Goal: Task Accomplishment & Management: Use online tool/utility

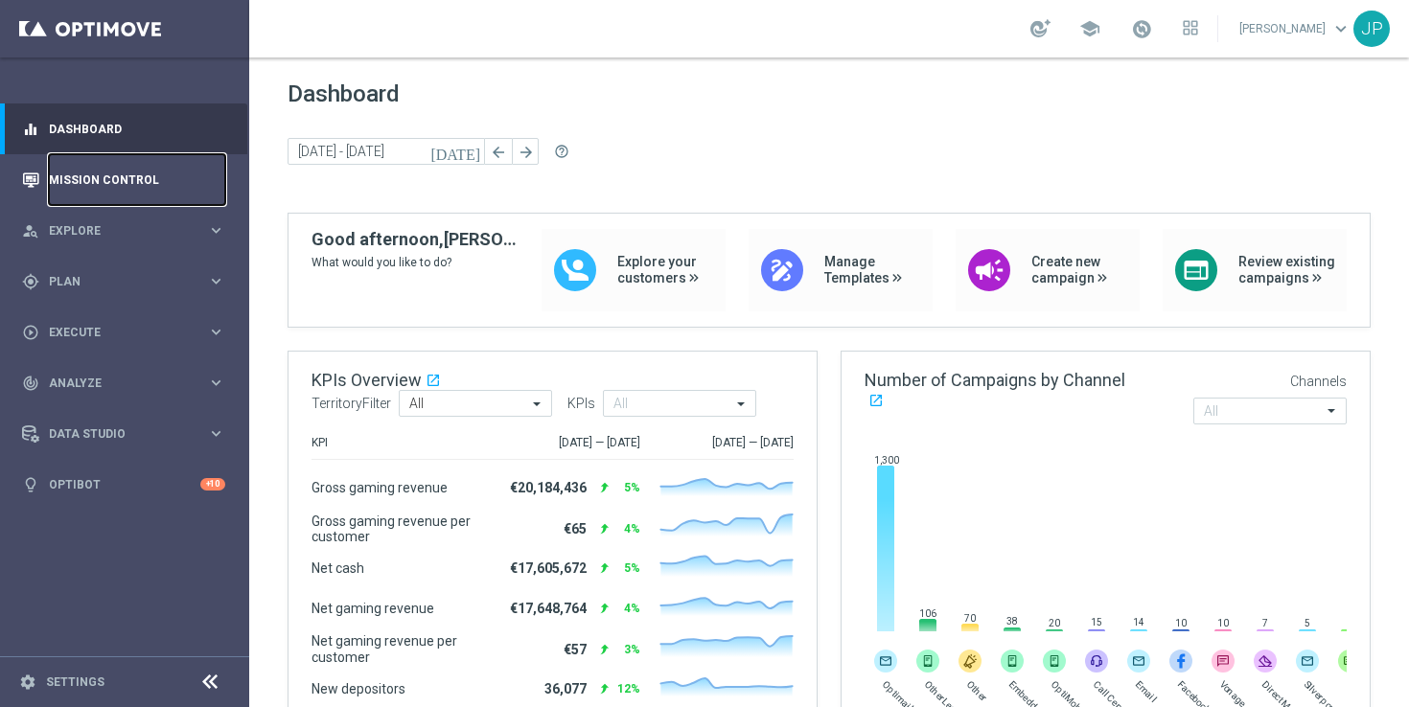
click at [154, 179] on link "Mission Control" at bounding box center [137, 179] width 176 height 51
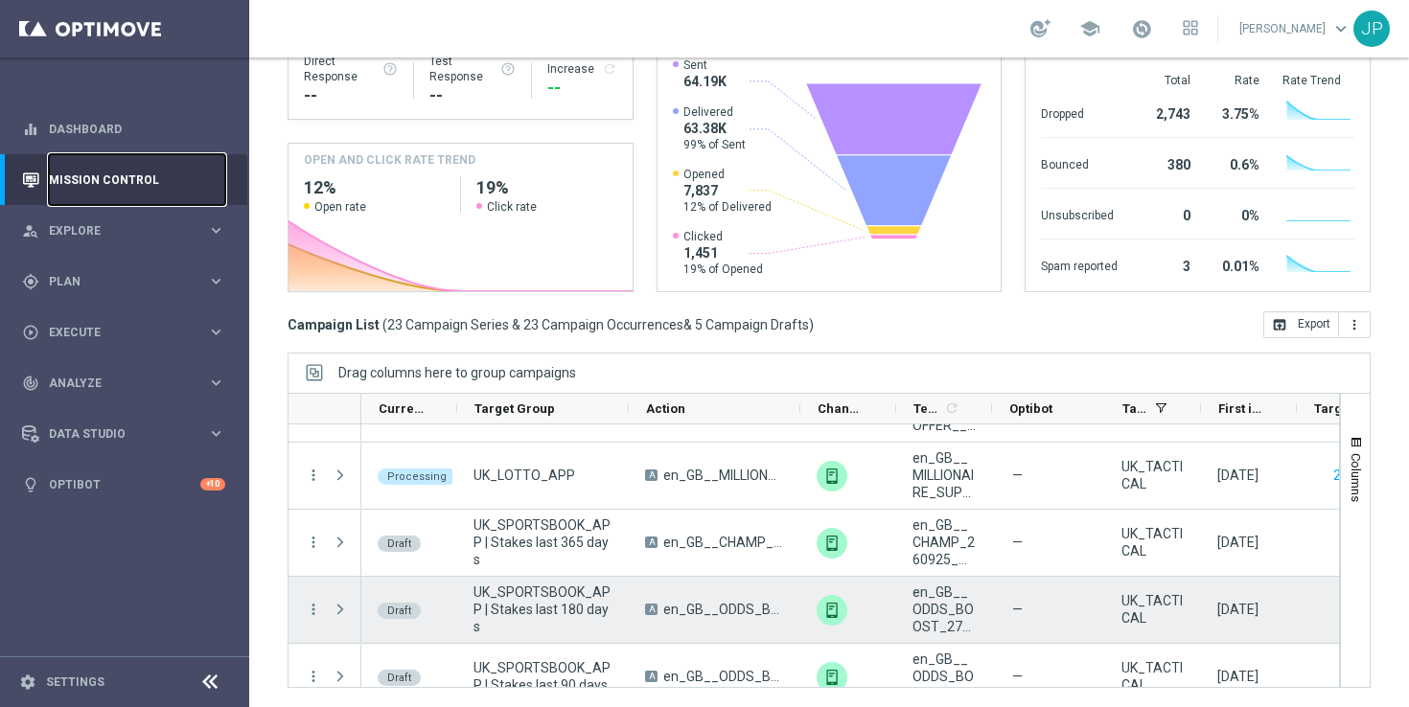
scroll to position [1456, 0]
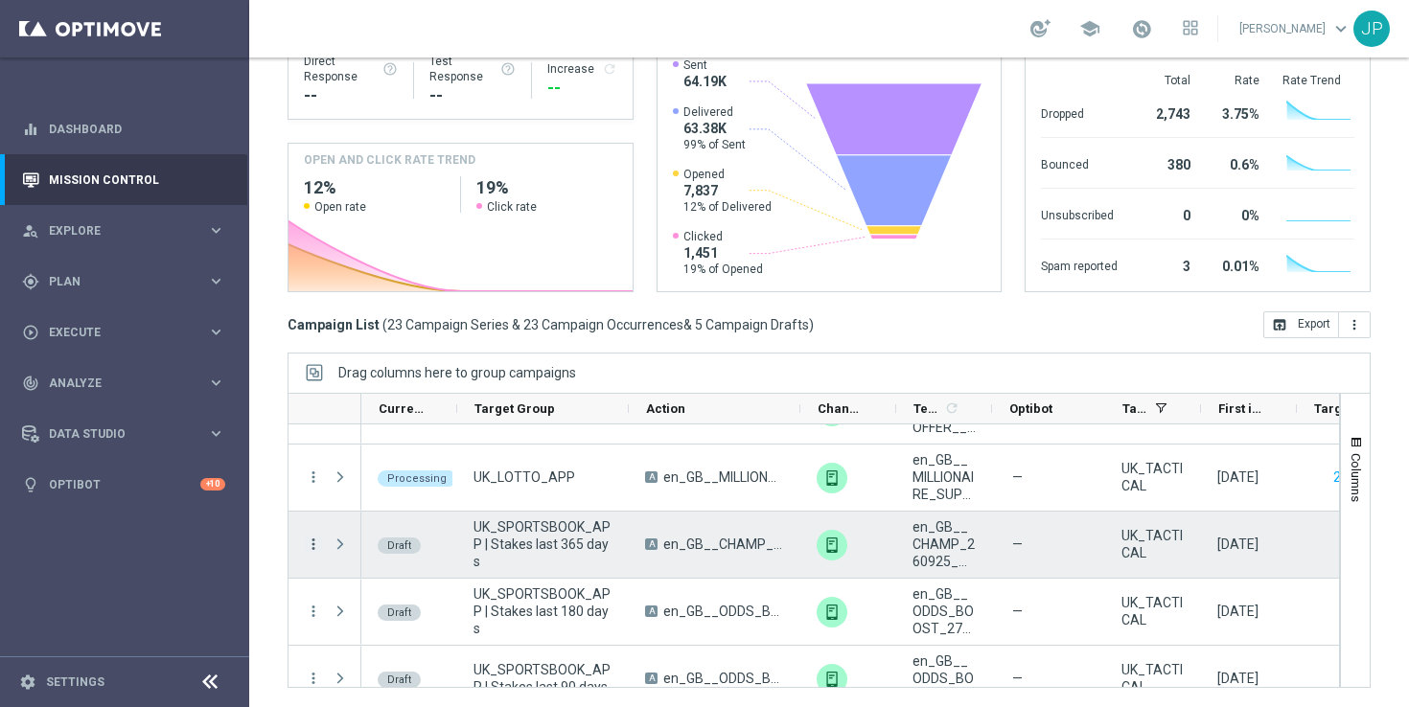
click at [309, 537] on icon "more_vert" at bounding box center [313, 544] width 17 height 17
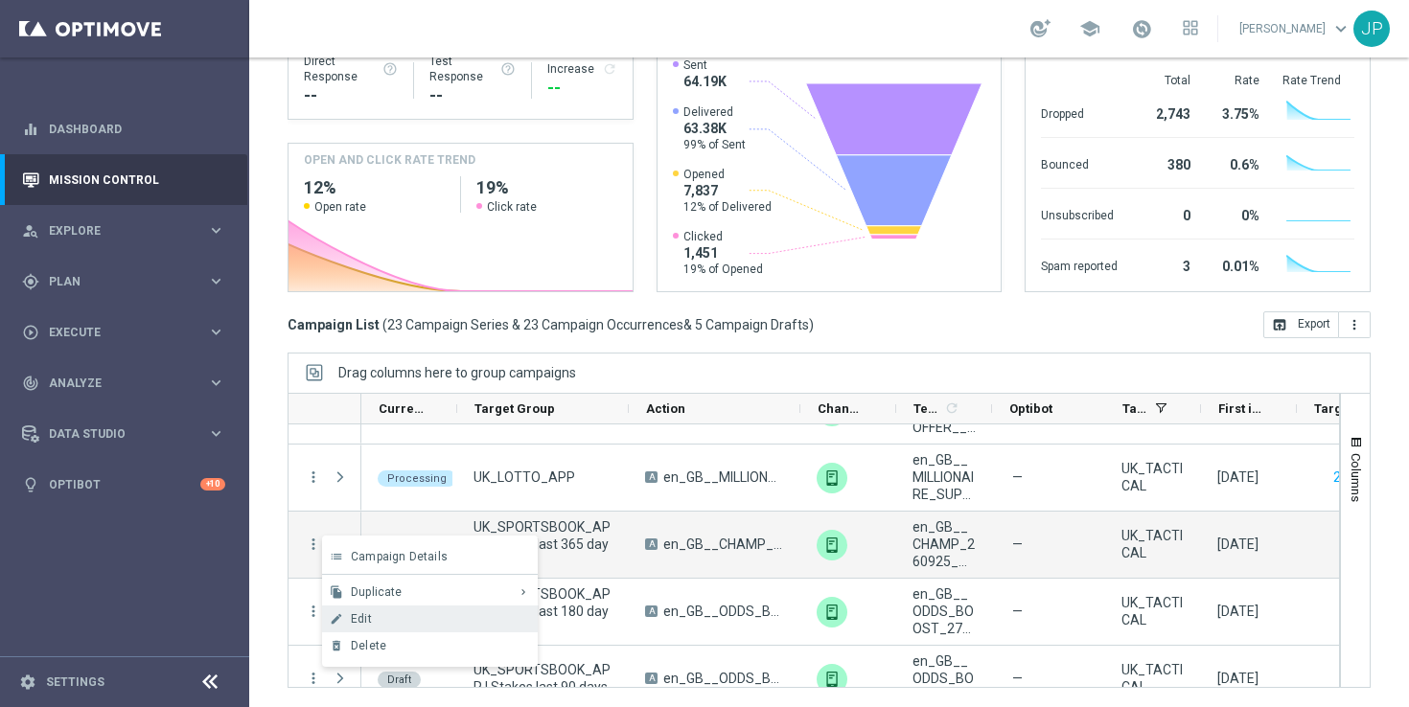
click at [437, 618] on div "Edit" at bounding box center [440, 618] width 178 height 13
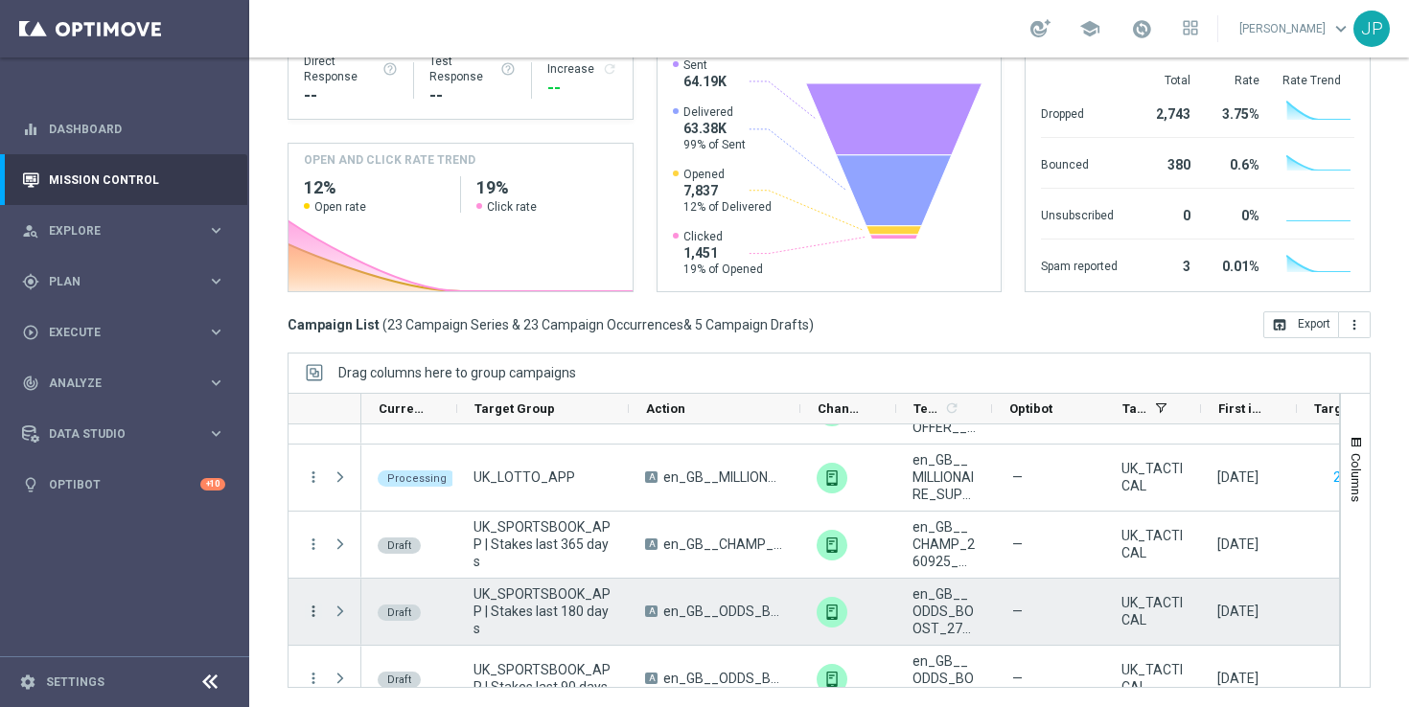
click at [313, 612] on icon "more_vert" at bounding box center [313, 611] width 17 height 17
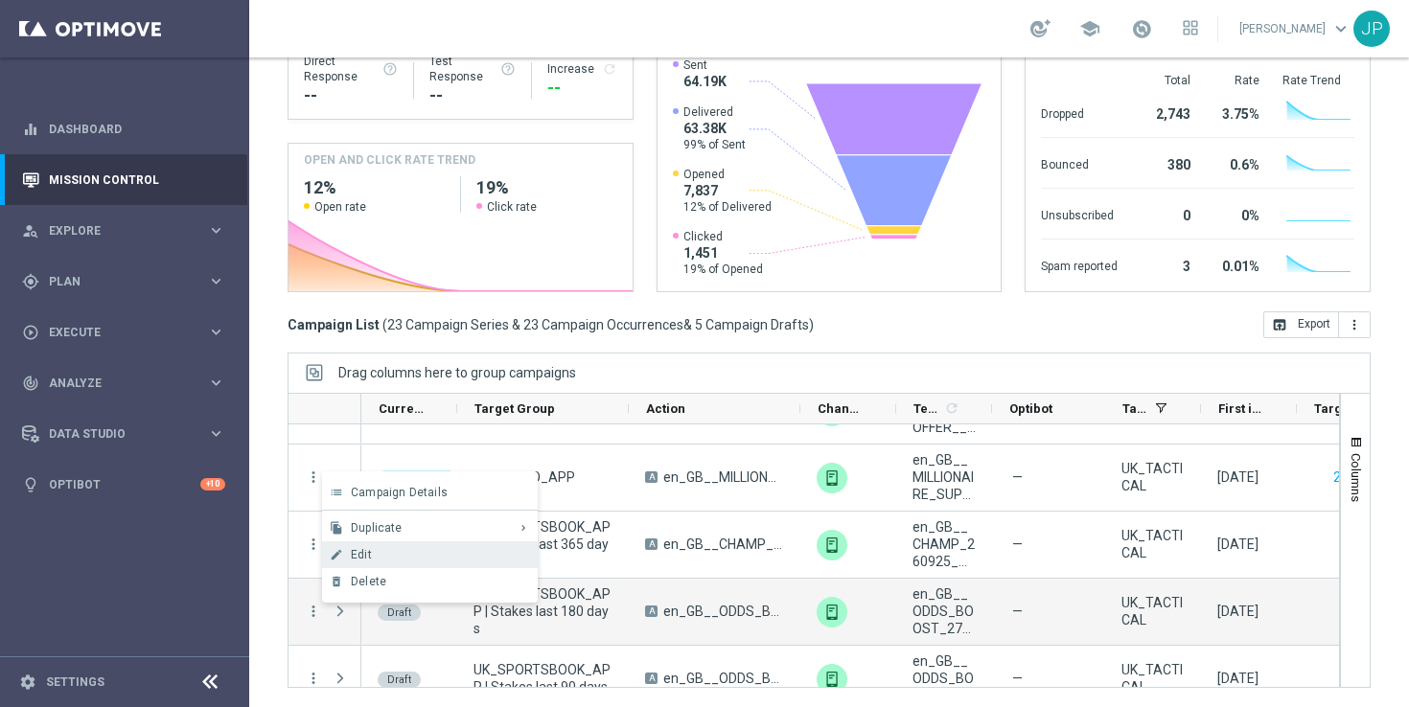
click at [440, 548] on div "Edit" at bounding box center [440, 554] width 178 height 13
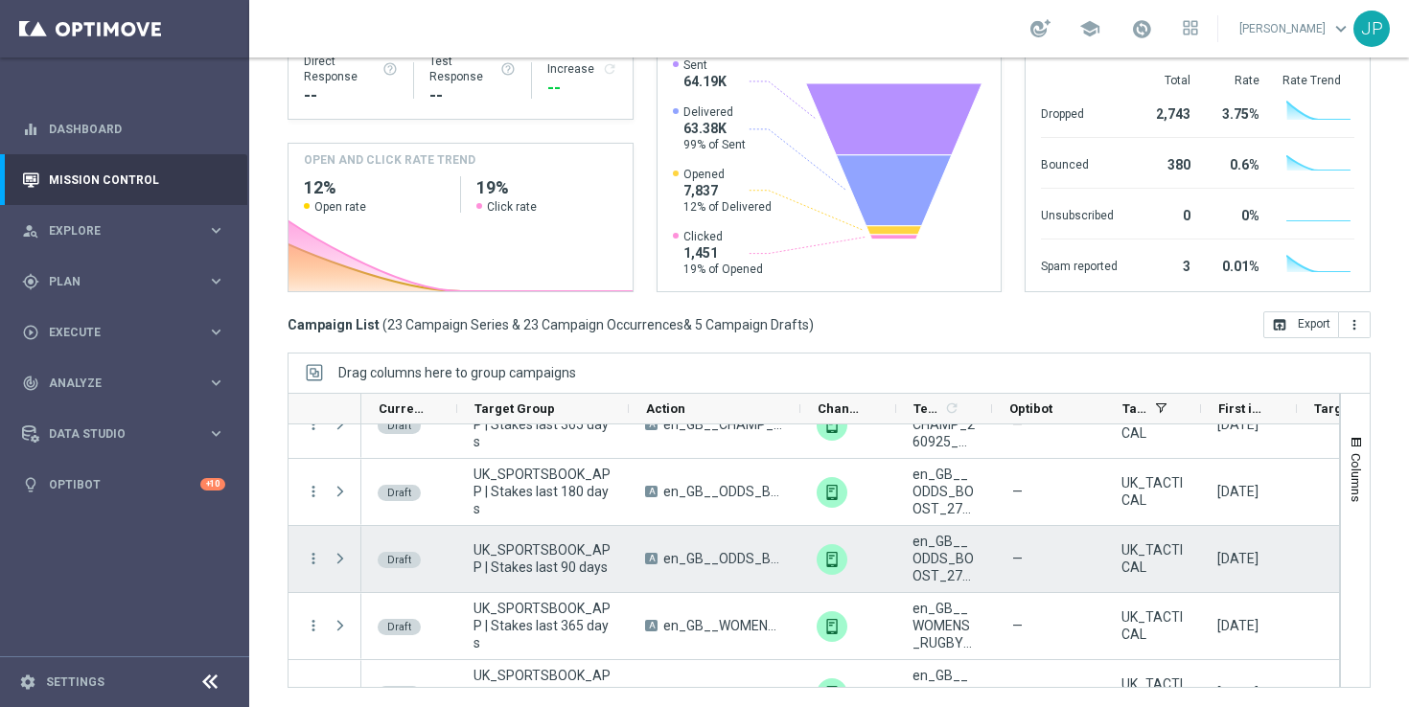
scroll to position [1578, 0]
click at [314, 560] on icon "more_vert" at bounding box center [313, 555] width 17 height 17
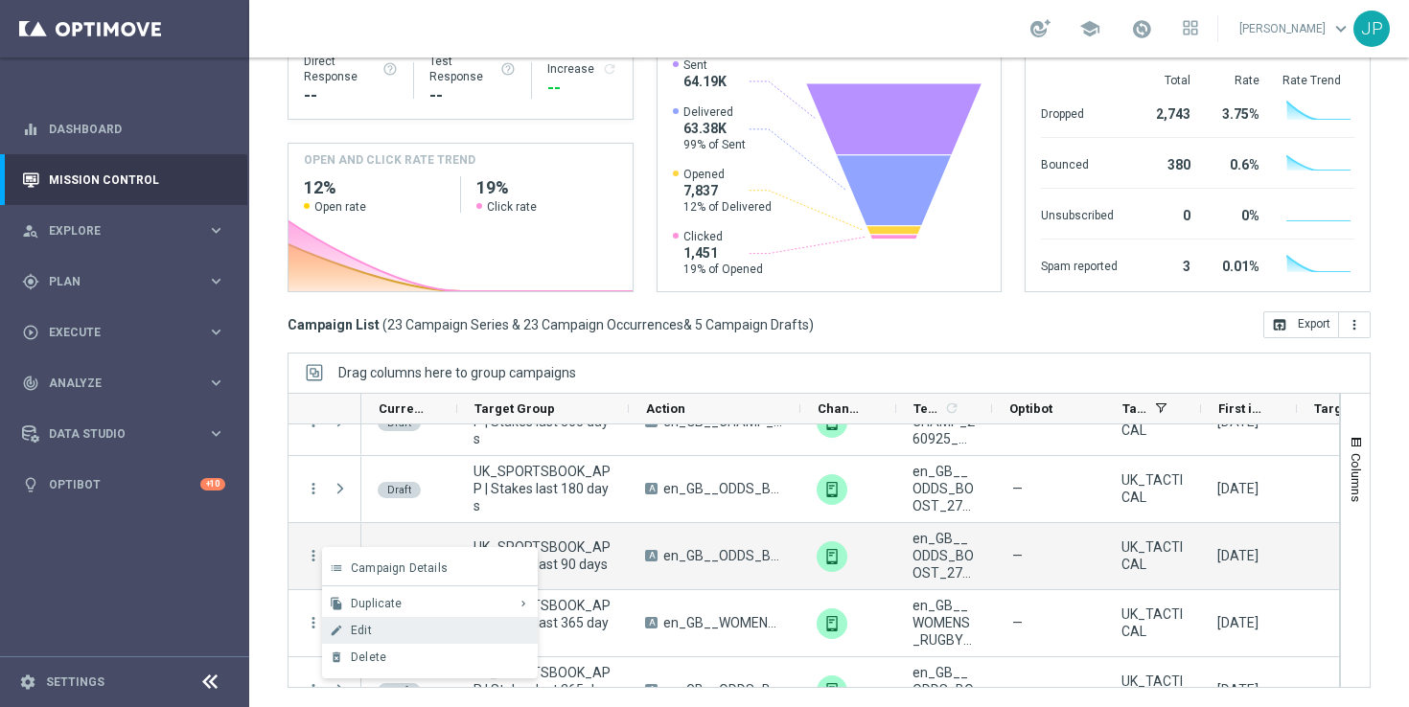
click at [411, 629] on div "Edit" at bounding box center [440, 630] width 178 height 13
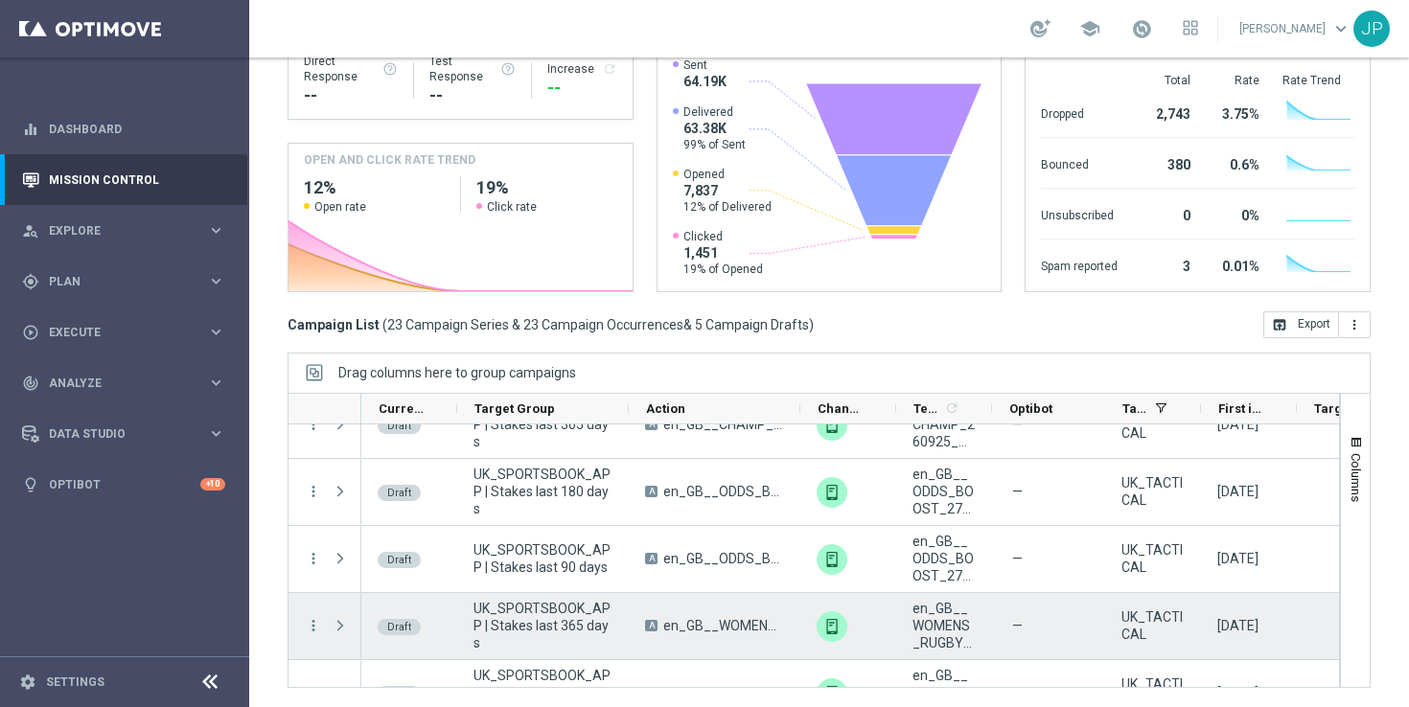
scroll to position [1616, 0]
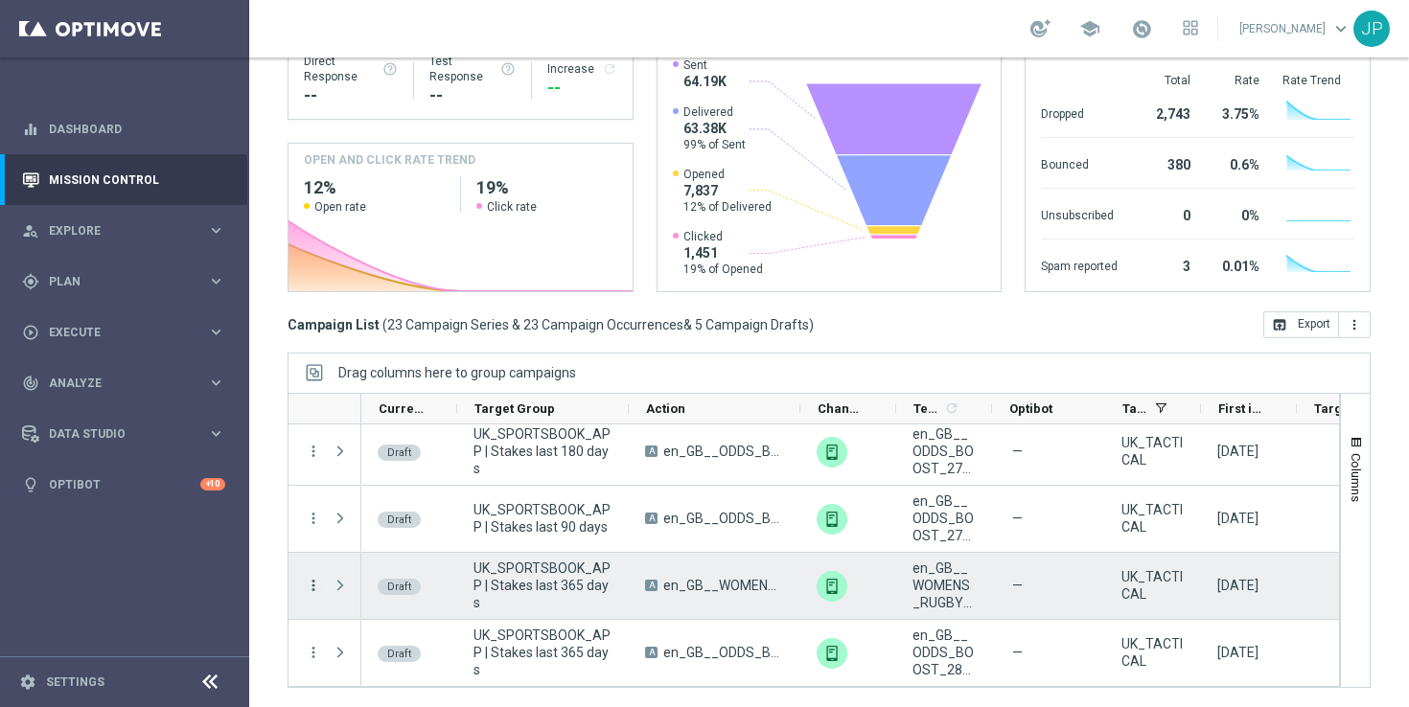
click at [315, 580] on icon "more_vert" at bounding box center [313, 585] width 17 height 17
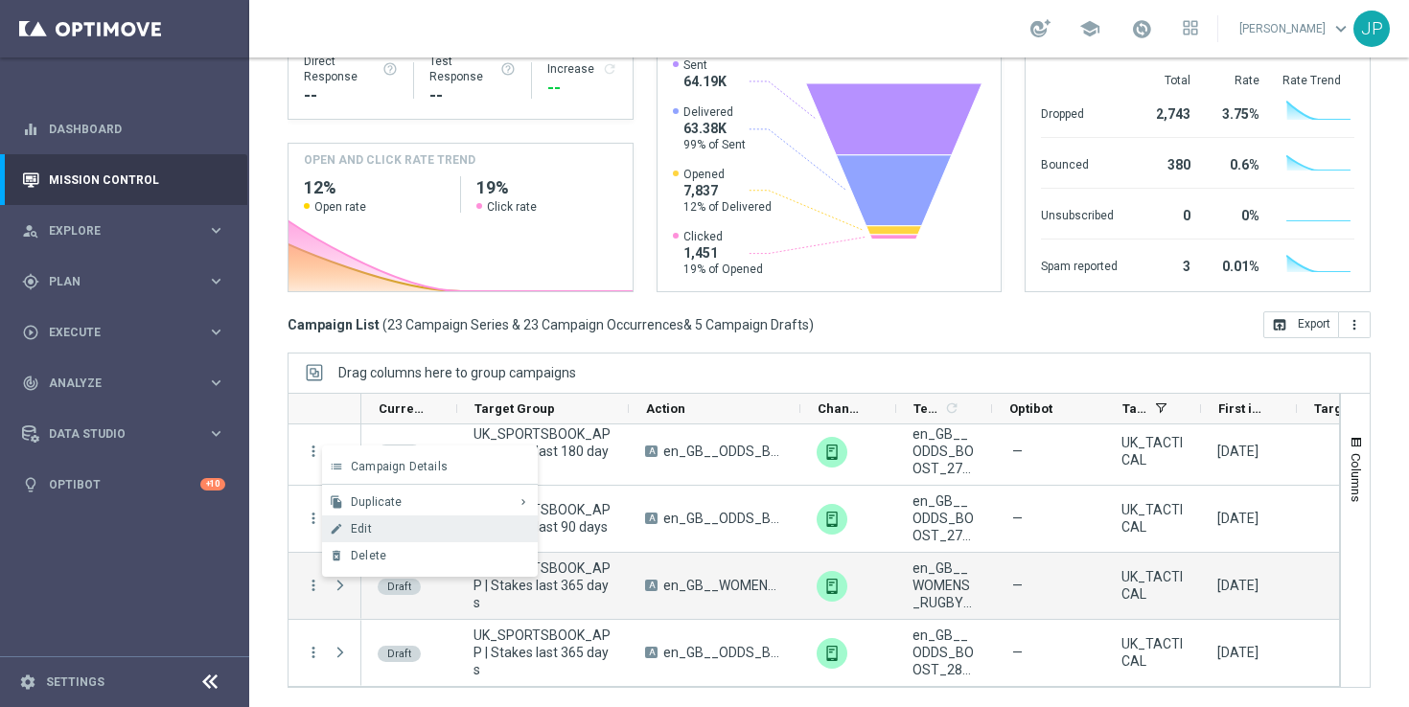
click at [455, 524] on div "Edit" at bounding box center [440, 528] width 178 height 13
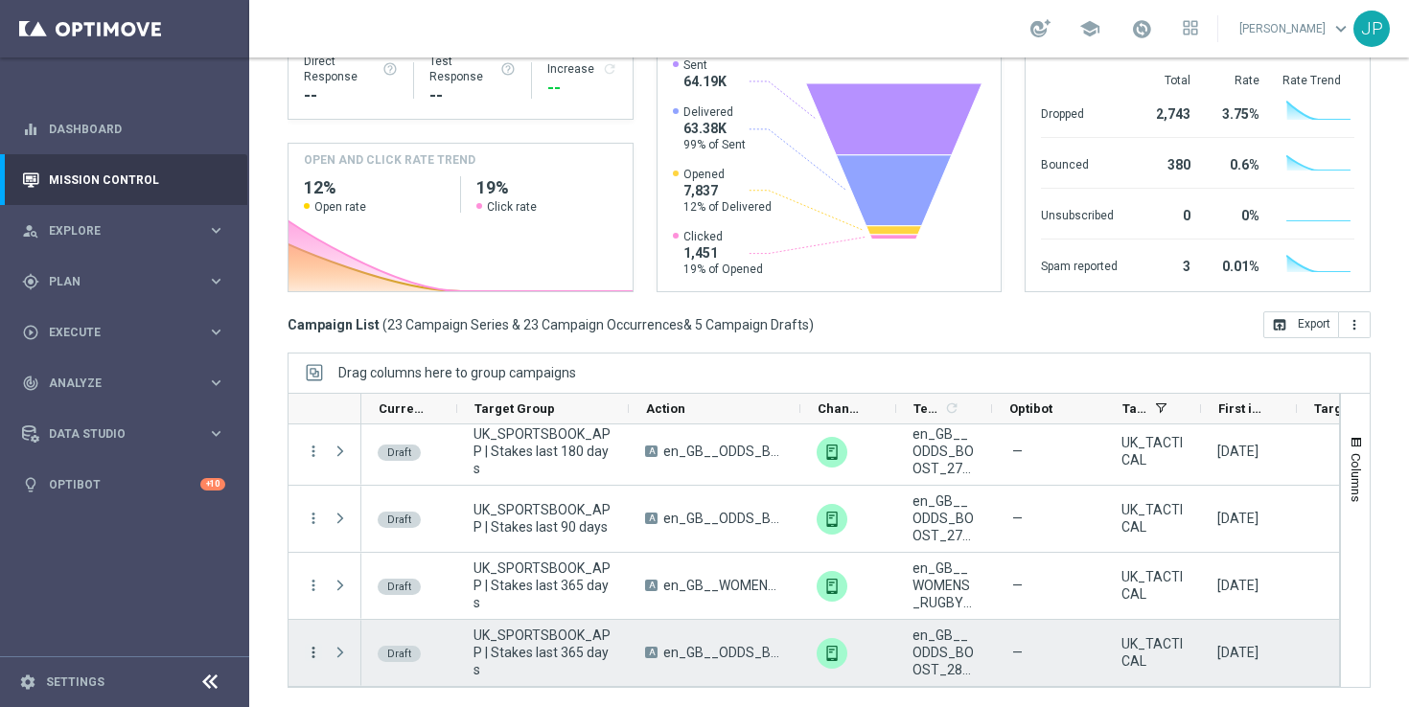
click at [309, 651] on icon "more_vert" at bounding box center [313, 652] width 17 height 17
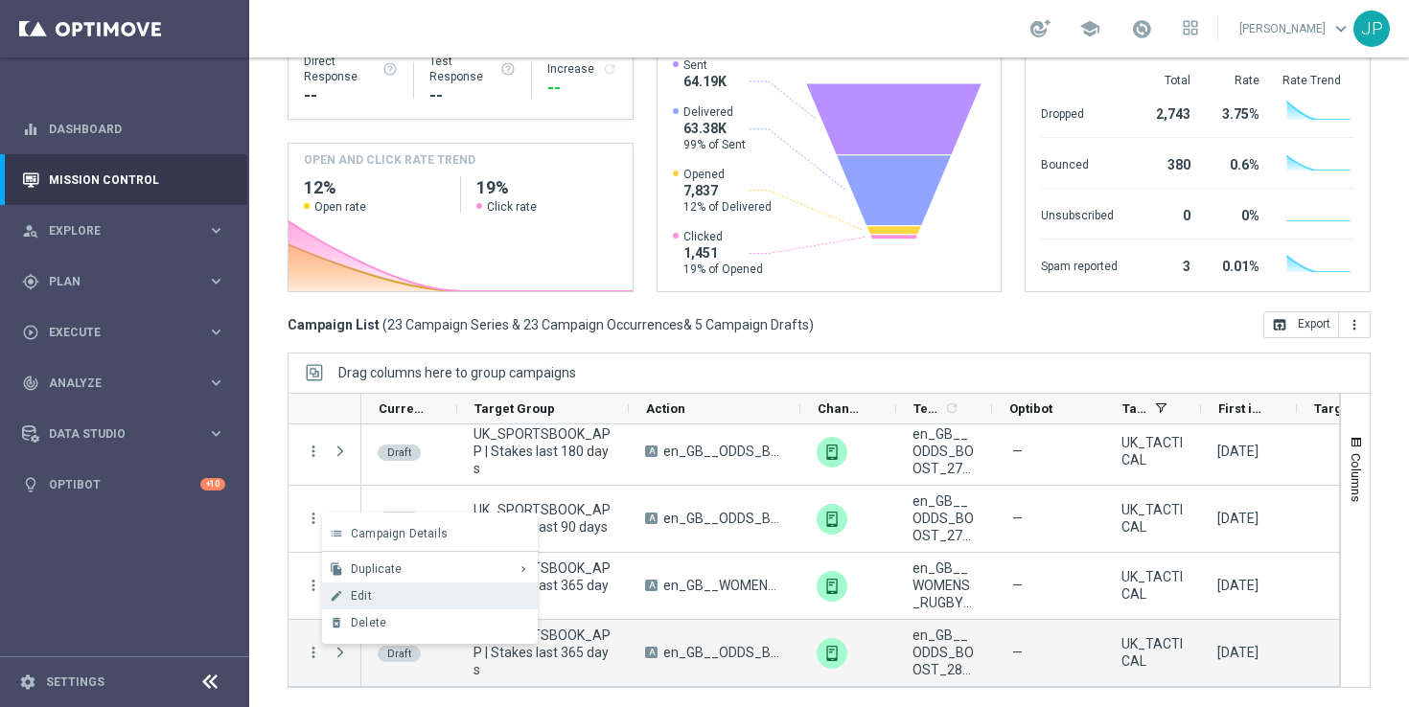
click at [410, 596] on div "Edit" at bounding box center [440, 595] width 178 height 13
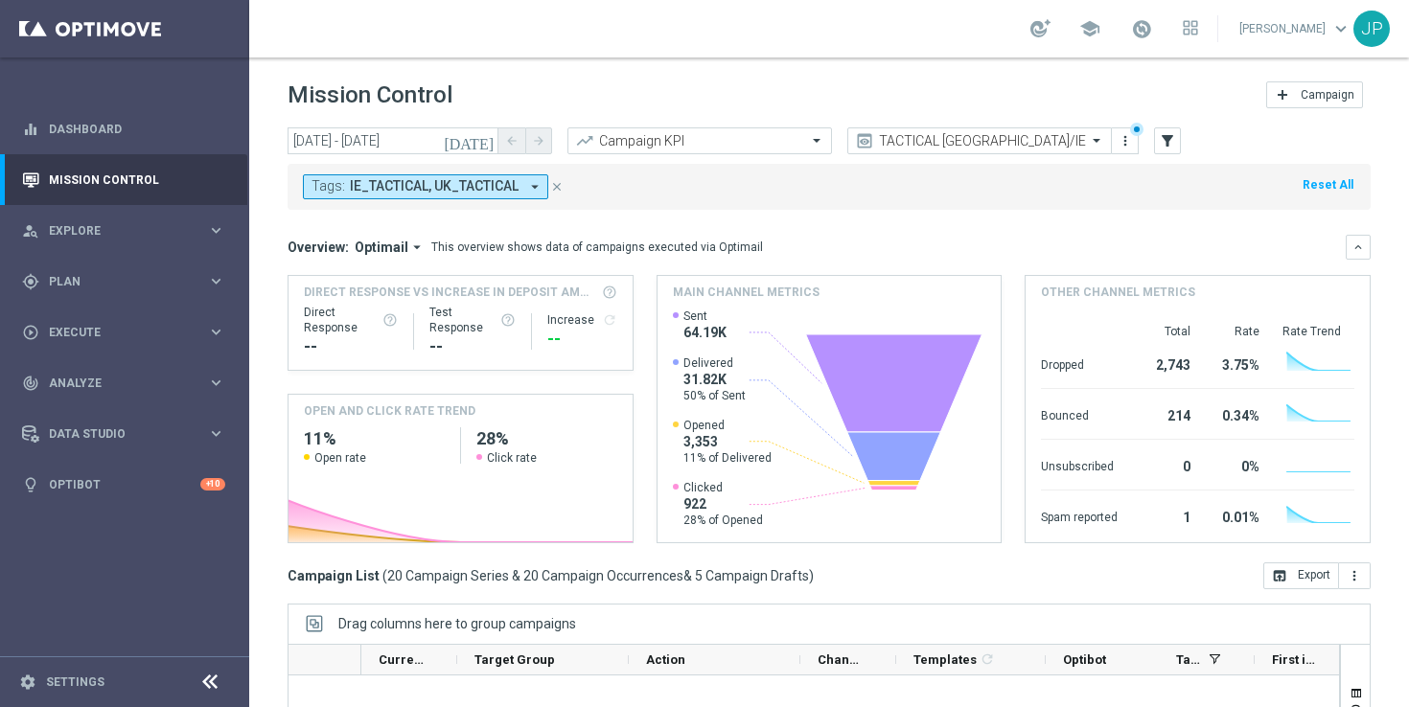
scroll to position [1256, 0]
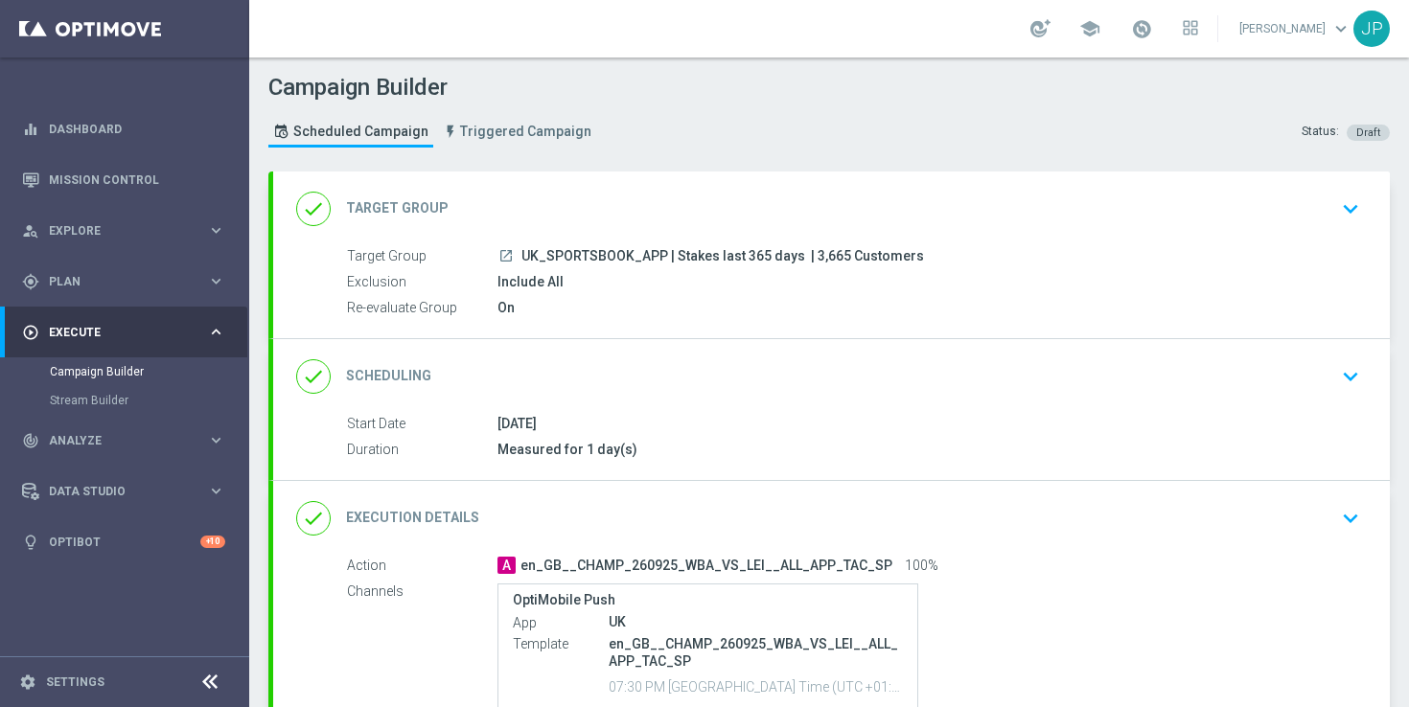
scroll to position [225, 0]
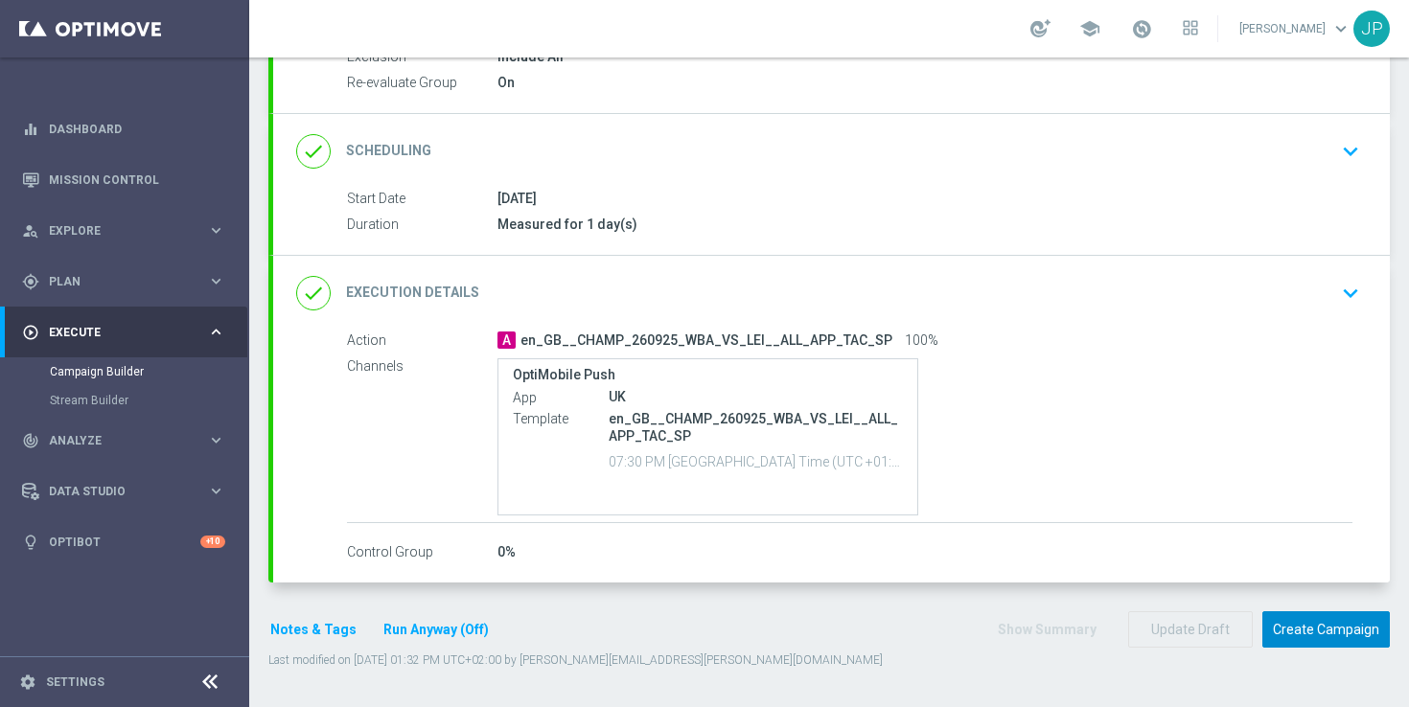
click at [1315, 633] on button "Create Campaign" at bounding box center [1325, 629] width 127 height 37
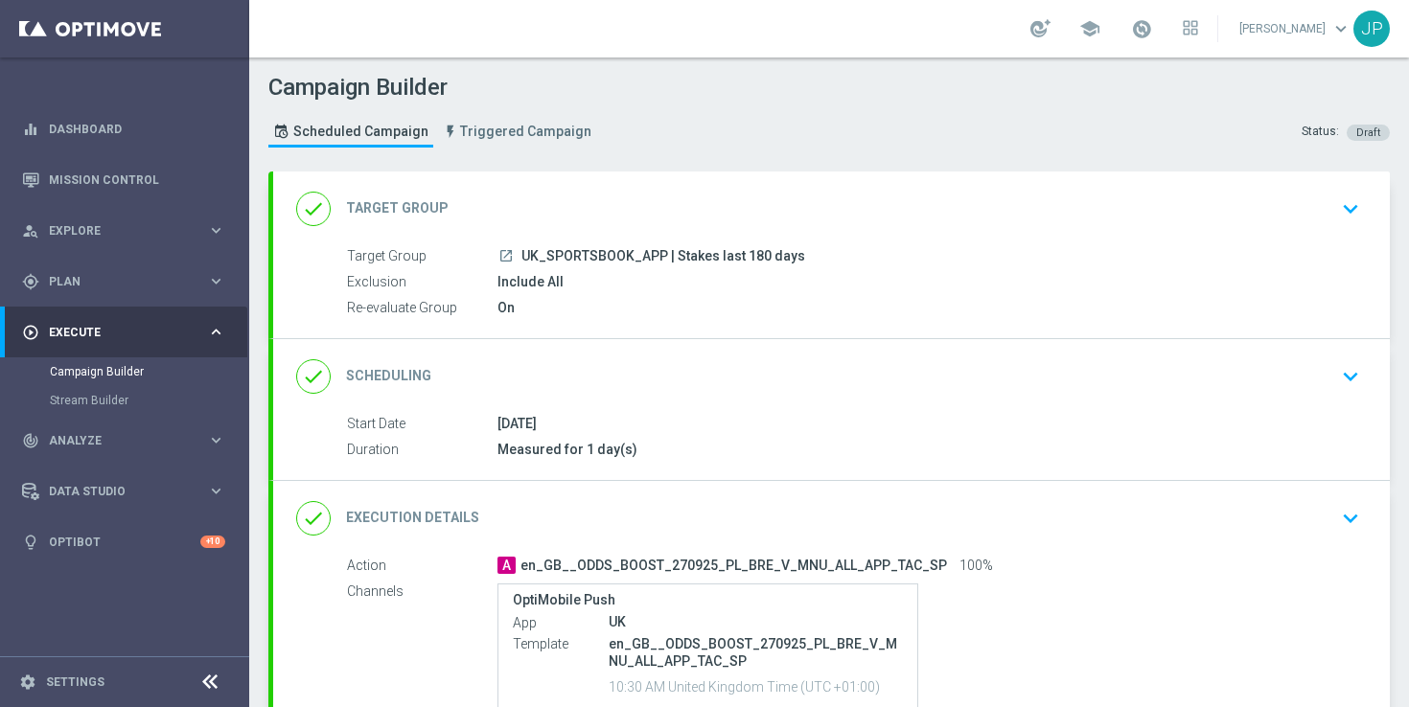
scroll to position [225, 0]
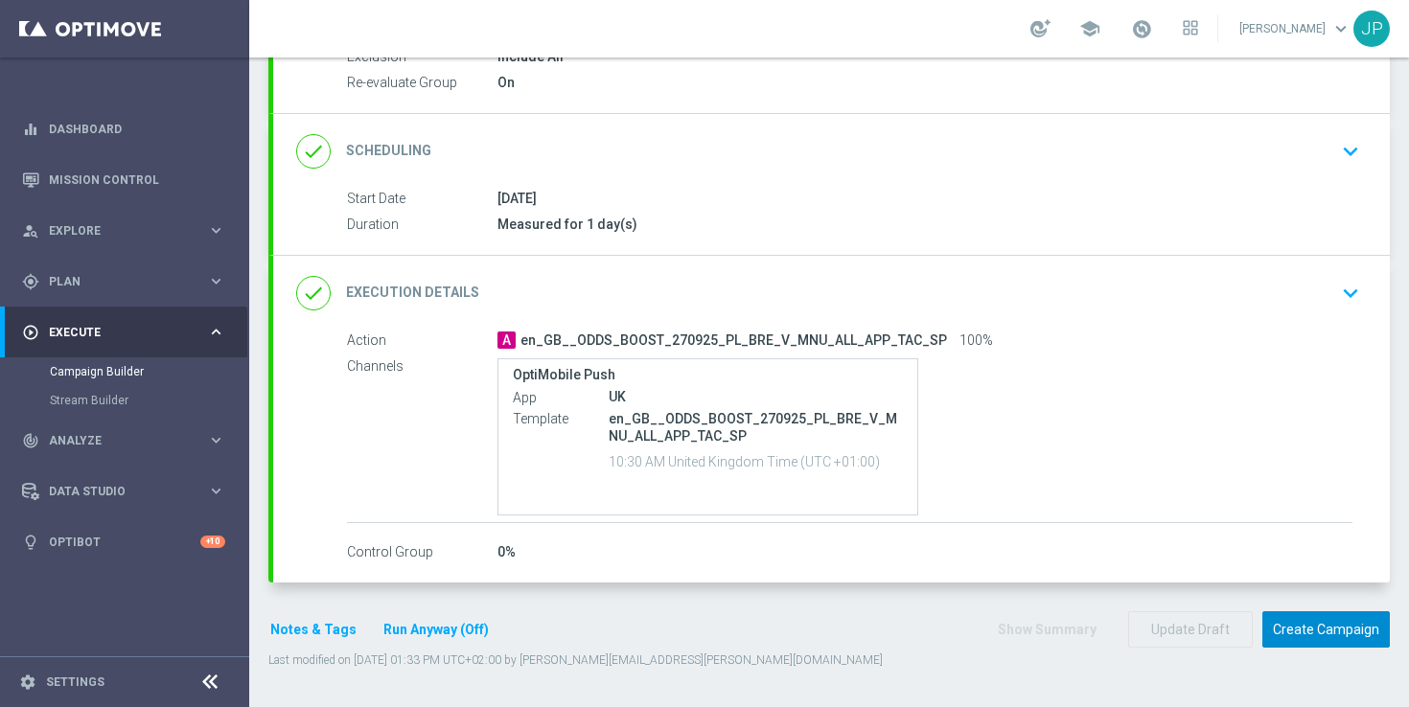
click at [1331, 635] on button "Create Campaign" at bounding box center [1325, 629] width 127 height 37
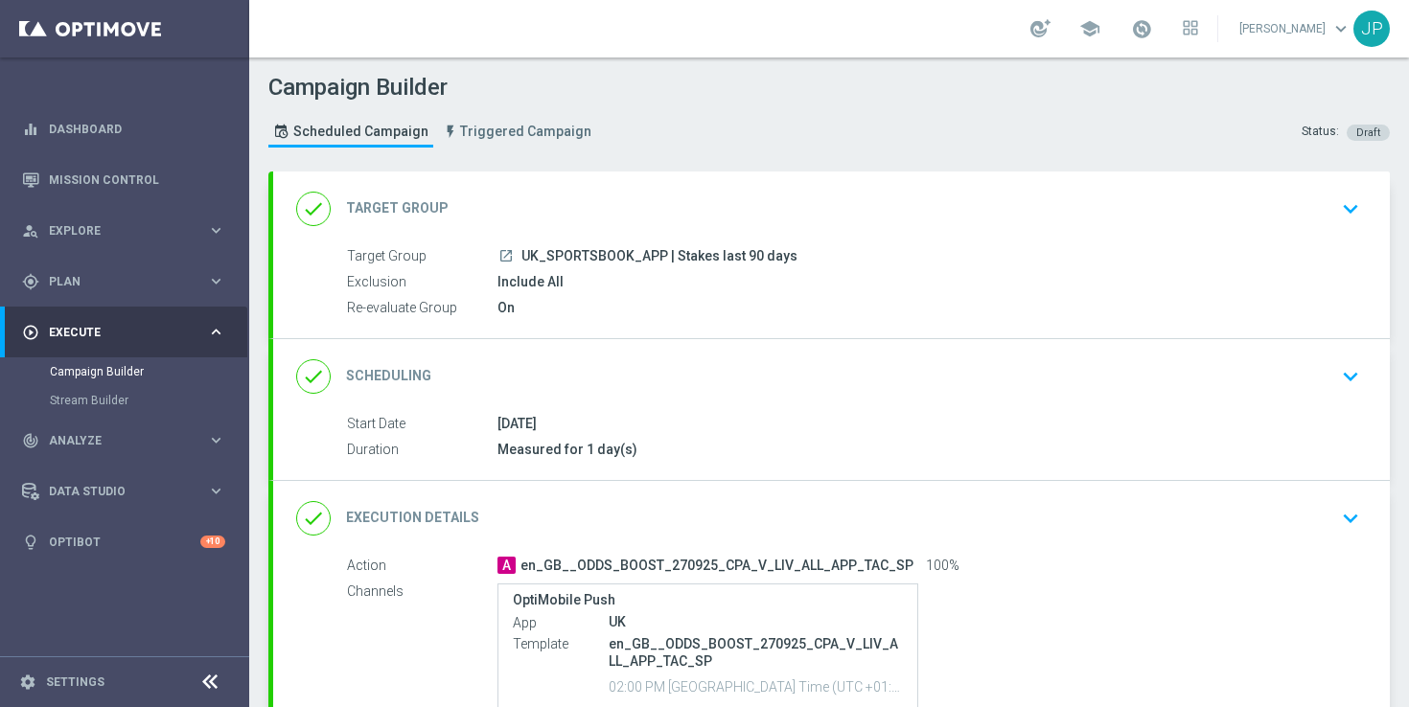
scroll to position [225, 0]
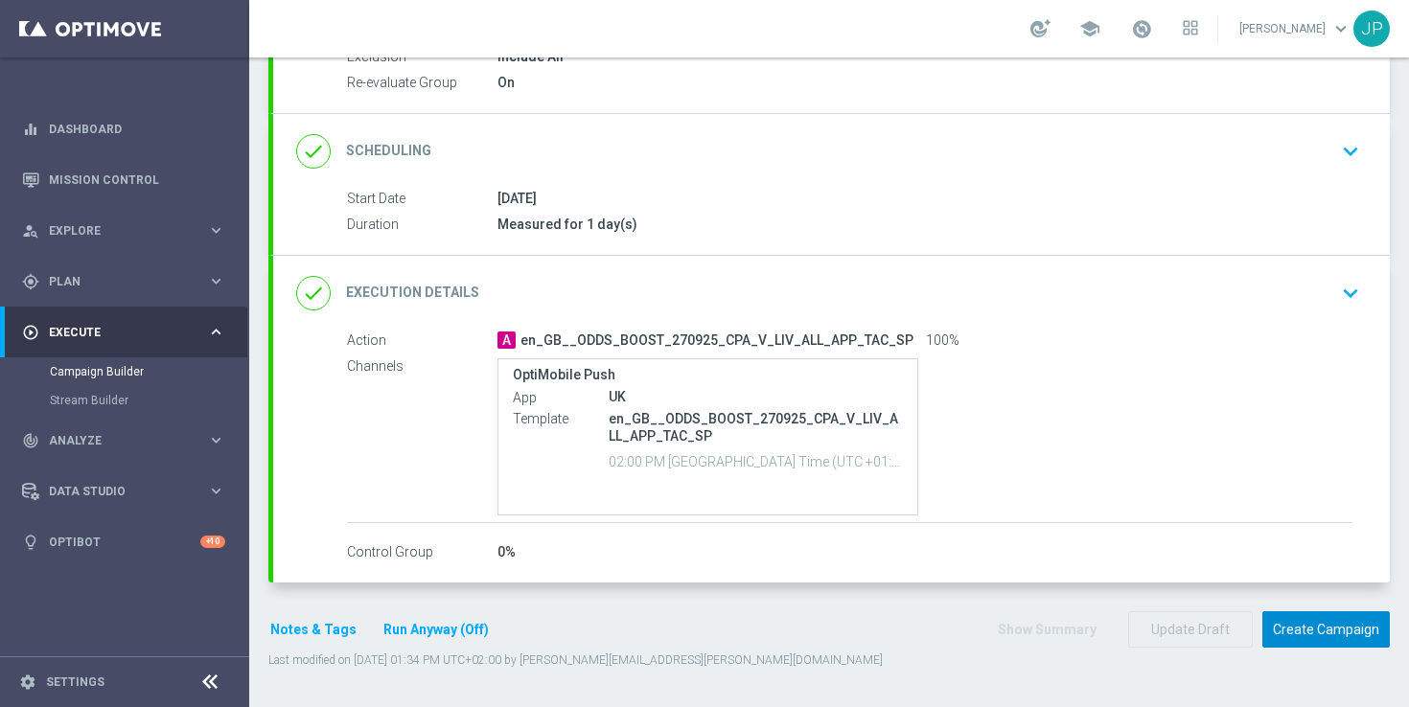
click at [1318, 630] on button "Create Campaign" at bounding box center [1325, 629] width 127 height 37
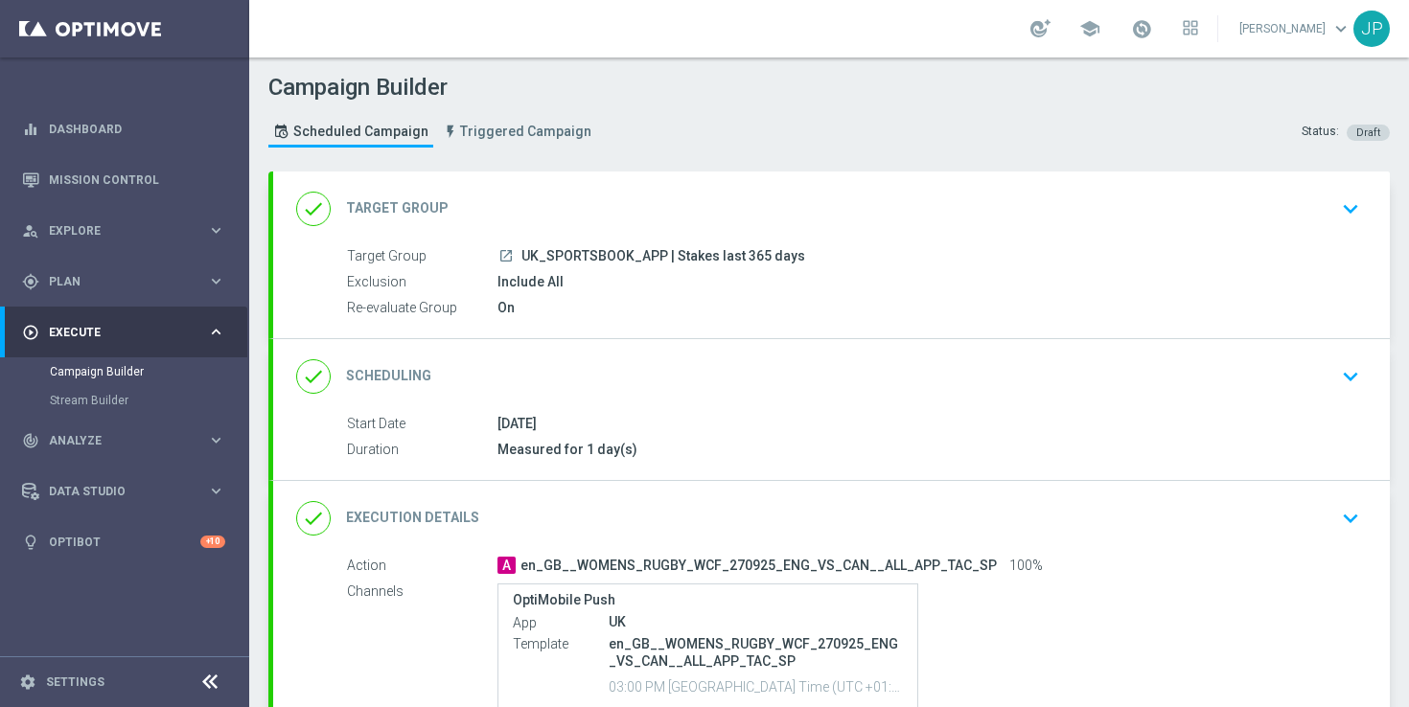
scroll to position [225, 0]
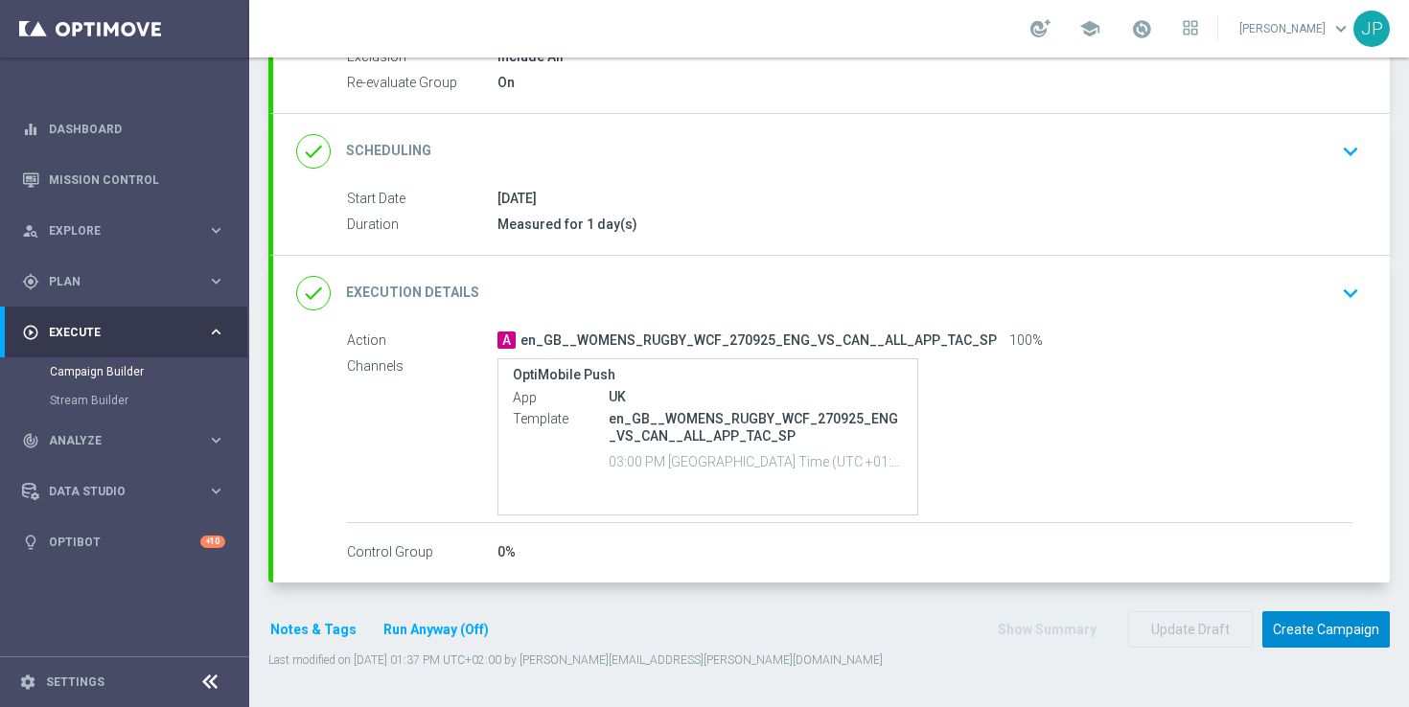
click at [1348, 620] on button "Create Campaign" at bounding box center [1325, 629] width 127 height 37
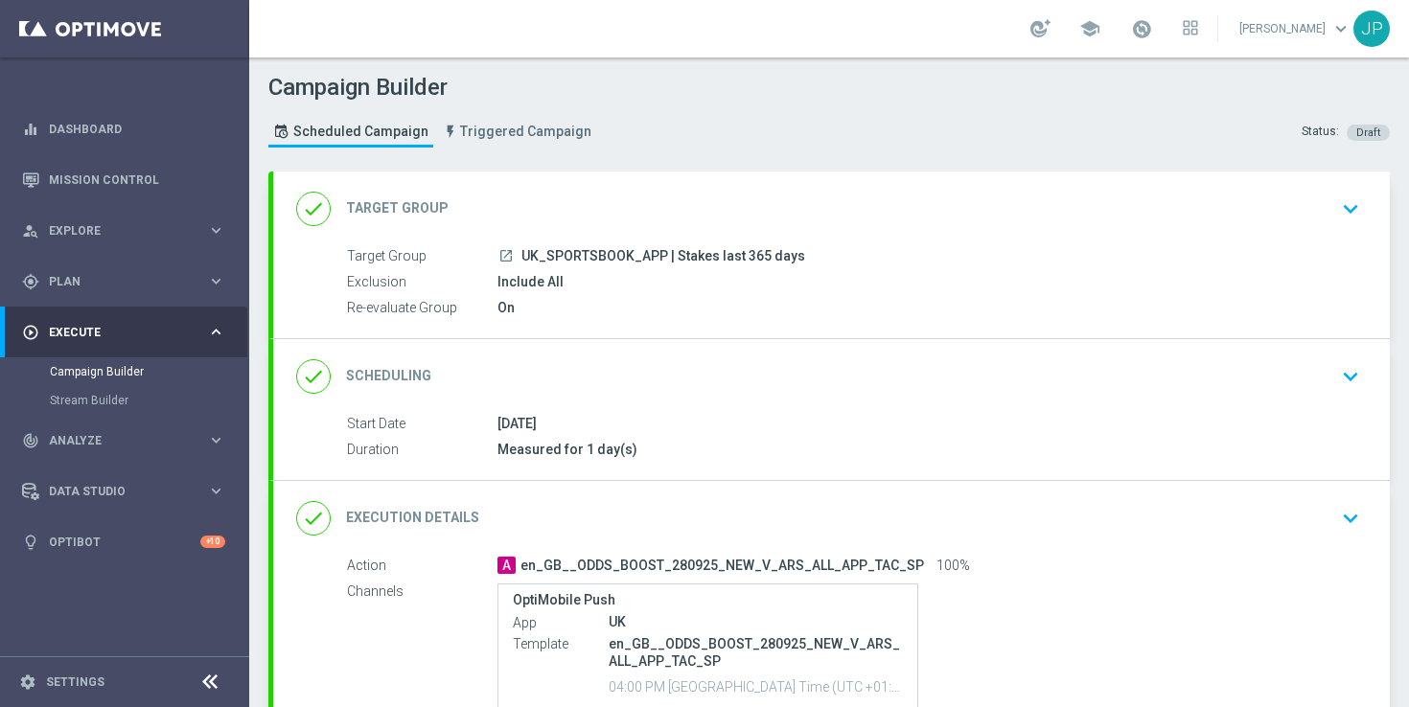
scroll to position [225, 0]
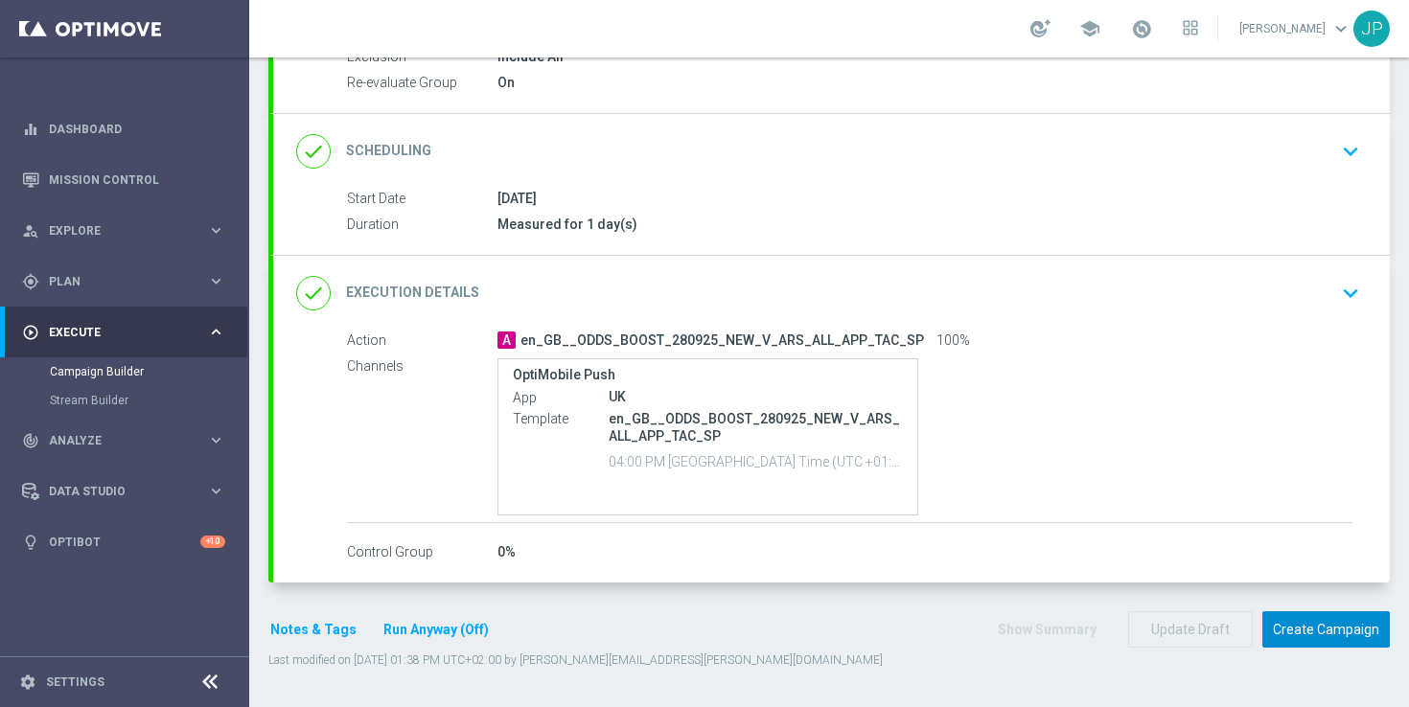
click at [1322, 634] on button "Create Campaign" at bounding box center [1325, 629] width 127 height 37
